Goal: Register for event/course

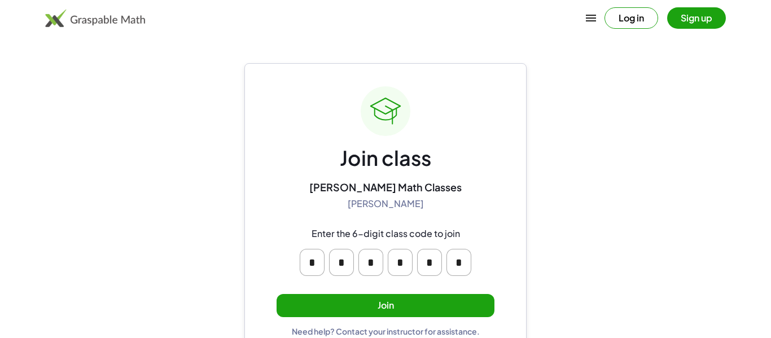
scroll to position [21, 0]
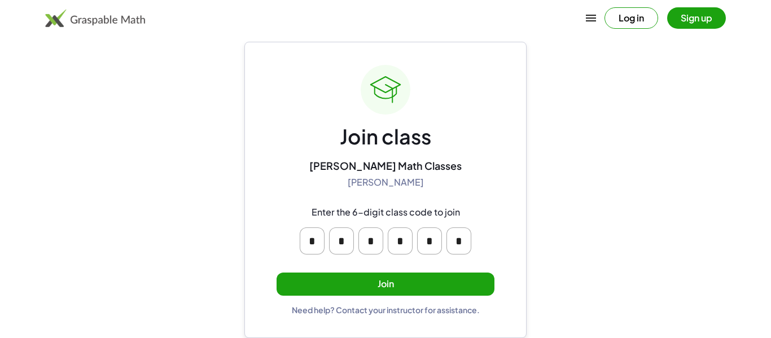
click at [313, 290] on button "Join" at bounding box center [386, 284] width 218 height 23
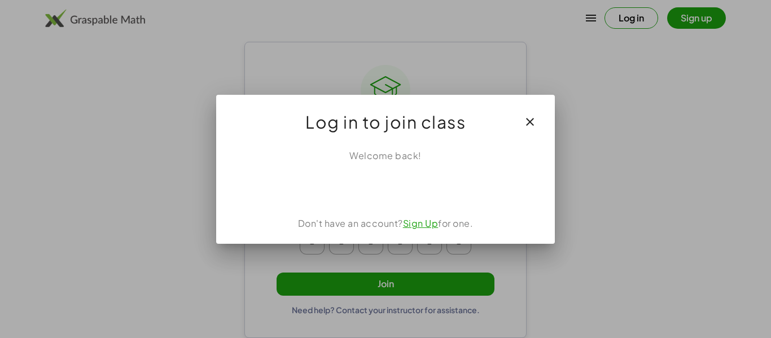
scroll to position [0, 0]
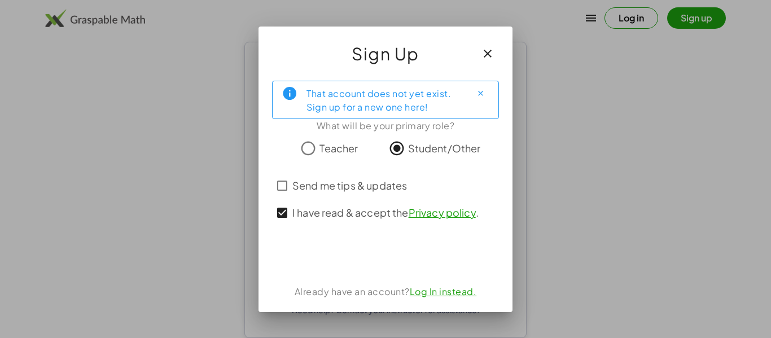
click at [462, 297] on link "Log In instead." at bounding box center [443, 292] width 67 height 12
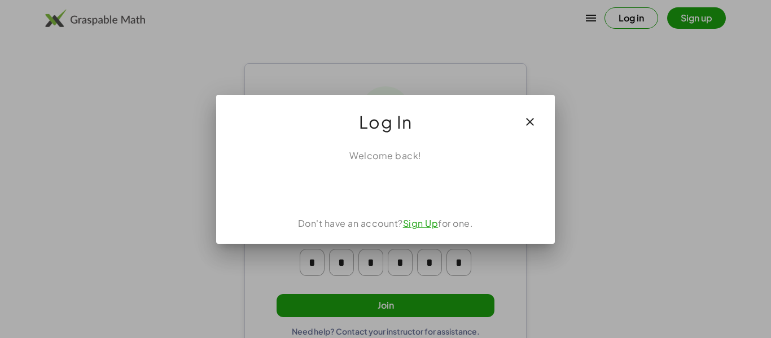
click at [528, 128] on icon "button" at bounding box center [530, 122] width 14 height 14
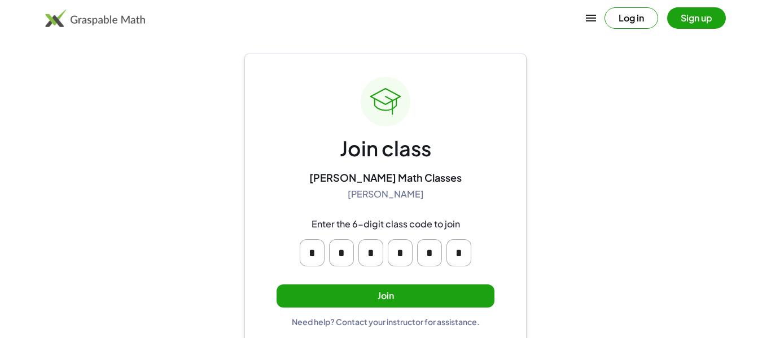
scroll to position [21, 0]
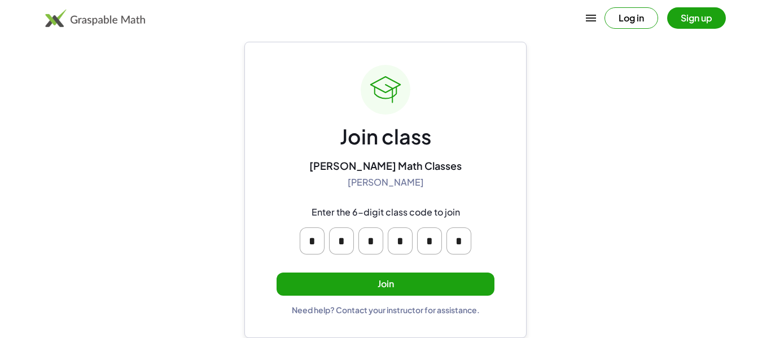
click at [435, 284] on button "Join" at bounding box center [386, 284] width 218 height 23
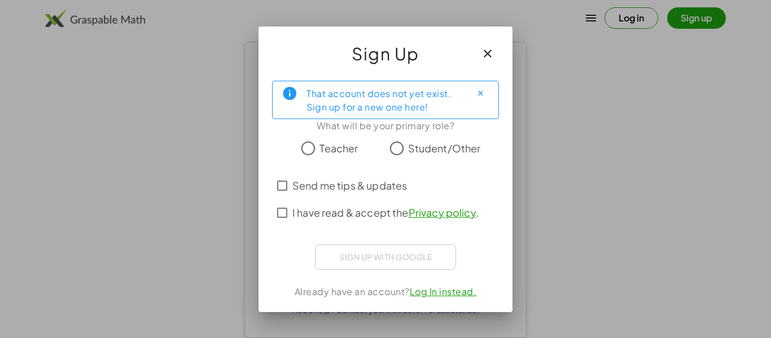
click at [409, 151] on span "Student/Other" at bounding box center [444, 148] width 73 height 15
click at [389, 215] on span "I have read & accept the Privacy policy ." at bounding box center [385, 212] width 186 height 15
